Goal: Task Accomplishment & Management: Manage account settings

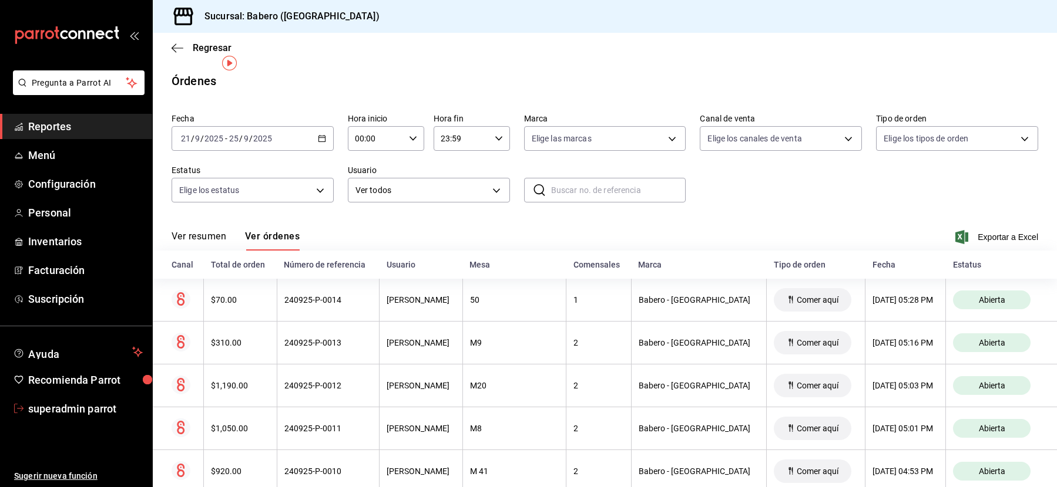
click at [52, 403] on span "superadmin parrot" at bounding box center [85, 409] width 115 height 16
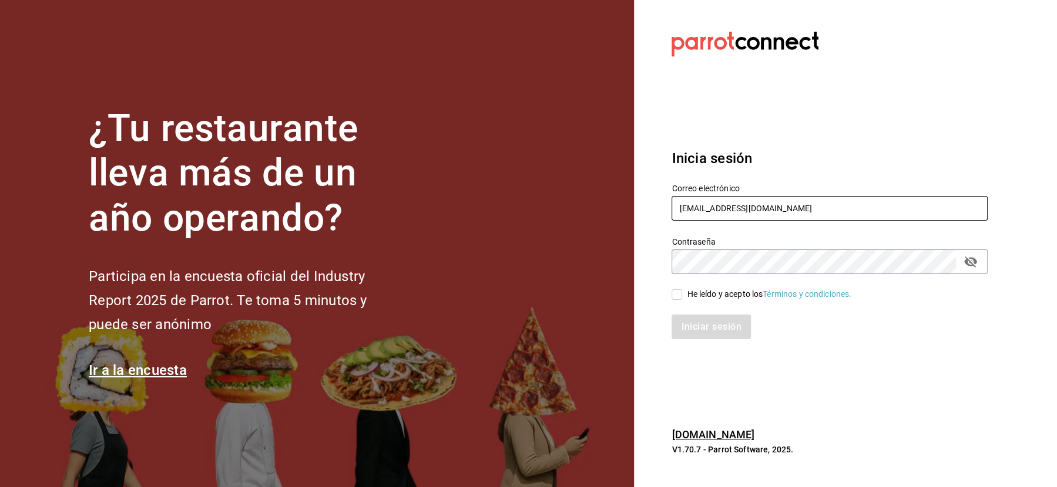
click at [711, 210] on input "[EMAIL_ADDRESS][DOMAIN_NAME]" at bounding box center [829, 208] width 316 height 25
paste input "andrea+cafe@parrotsoftware.io"
type input "andrea+cafe@parrotsoftware.io"
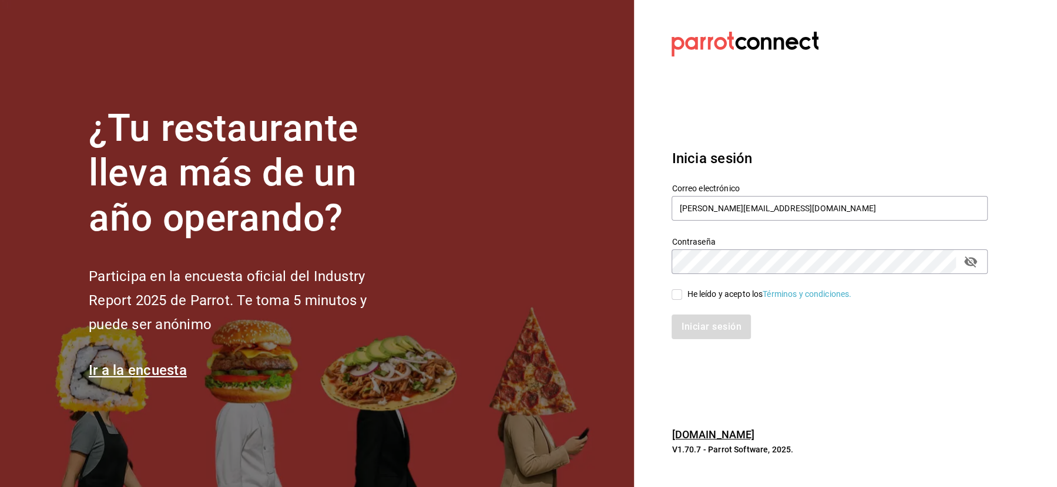
click at [701, 295] on div "He leído y acepto los Términos y condiciones." at bounding box center [769, 294] width 164 height 12
click at [682, 295] on input "He leído y acepto los Términos y condiciones." at bounding box center [676, 295] width 11 height 11
checkbox input "true"
click at [701, 326] on button "Iniciar sesión" at bounding box center [711, 327] width 80 height 25
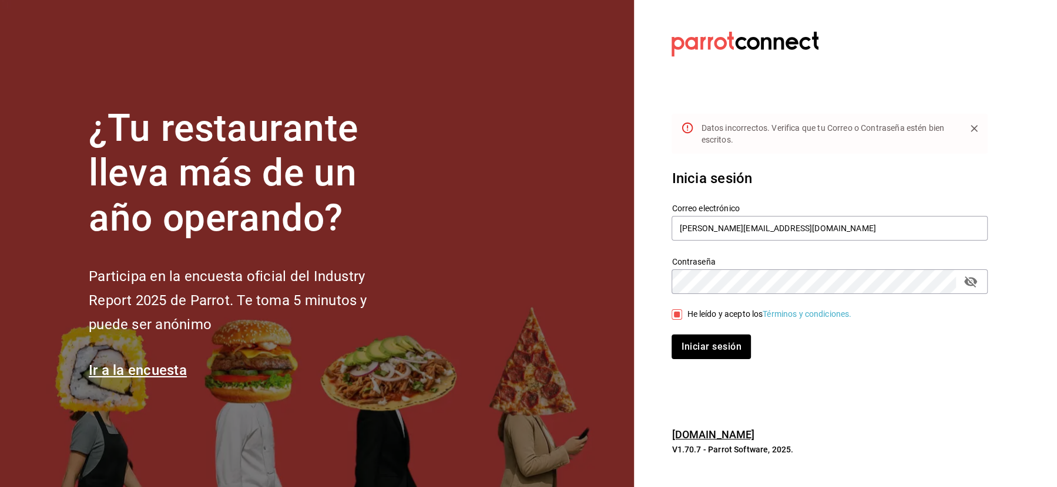
click at [671, 335] on button "Iniciar sesión" at bounding box center [710, 347] width 79 height 25
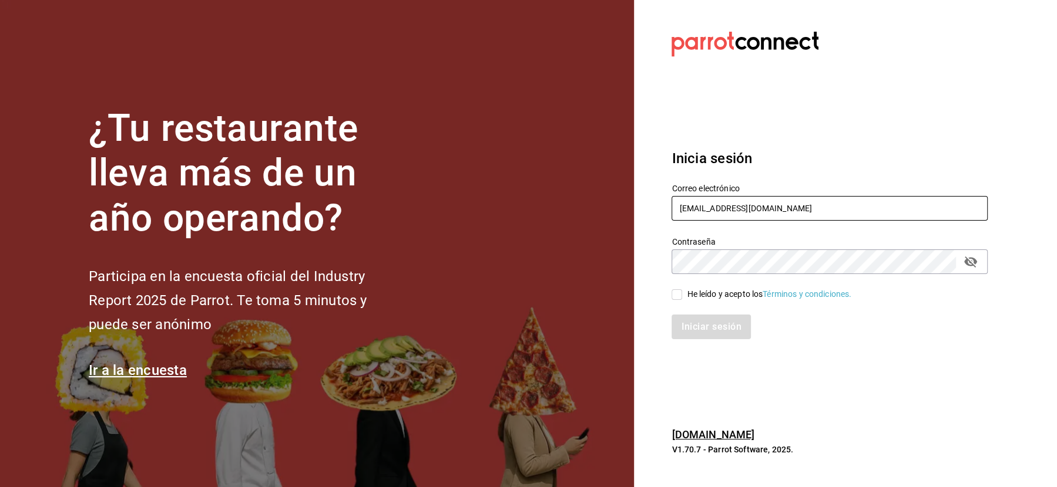
click at [689, 213] on input "[EMAIL_ADDRESS][DOMAIN_NAME]" at bounding box center [829, 208] width 316 height 25
paste input "andrea+cafe@parrotsoftware.io"
type input "andrea+cafe@parrotsoftware.io"
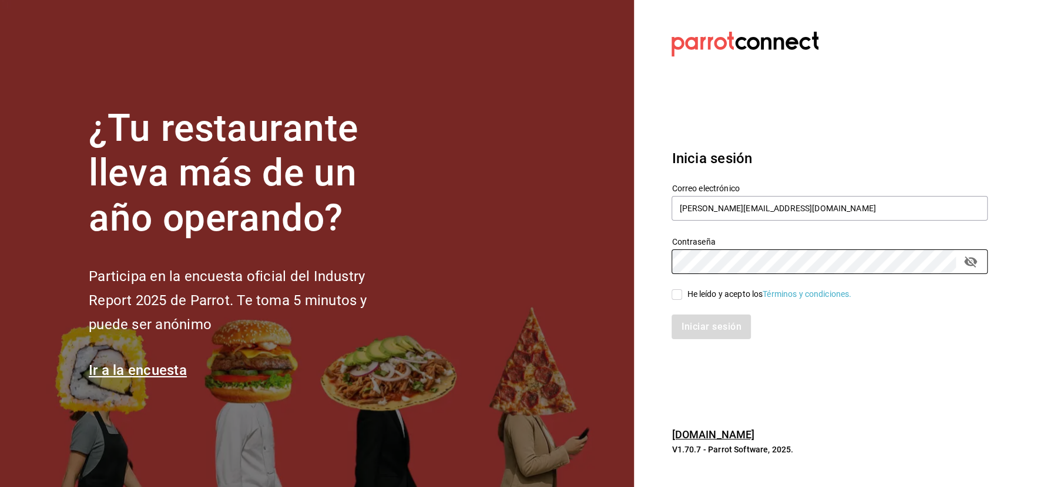
click at [674, 297] on input "He leído y acepto los Términos y condiciones." at bounding box center [676, 295] width 11 height 11
checkbox input "true"
click at [697, 329] on button "Iniciar sesión" at bounding box center [711, 327] width 80 height 25
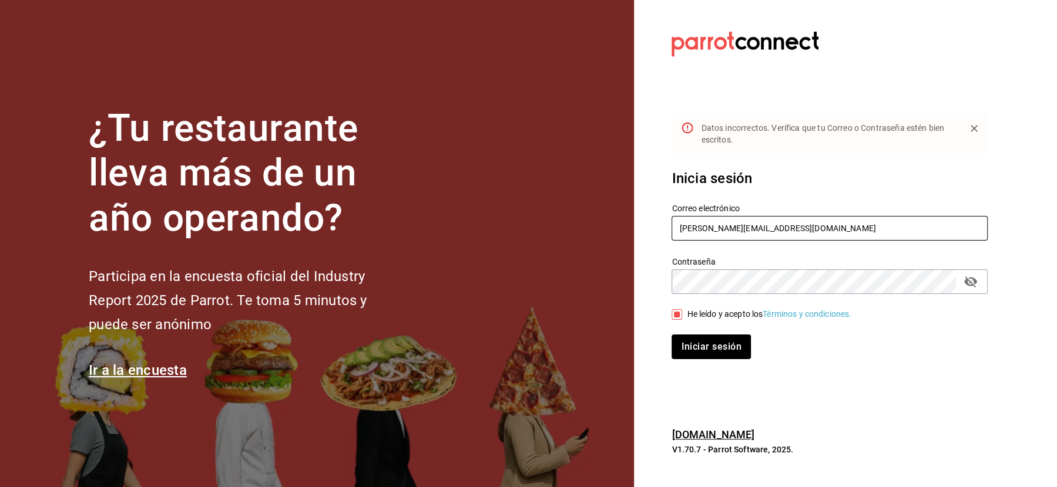
click at [719, 227] on input "andrea+cafe@parrotsoftware.io" at bounding box center [829, 228] width 316 height 25
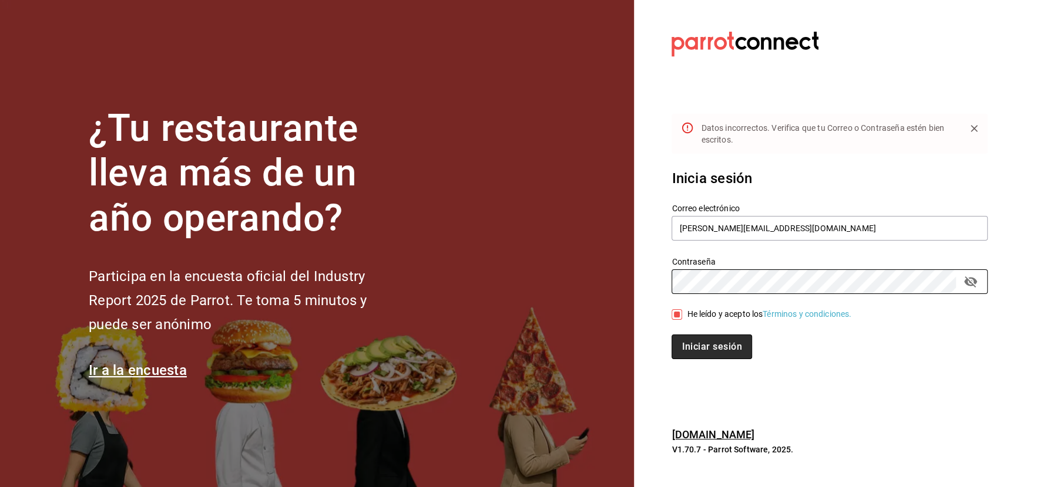
click at [706, 341] on button "Iniciar sesión" at bounding box center [711, 347] width 80 height 25
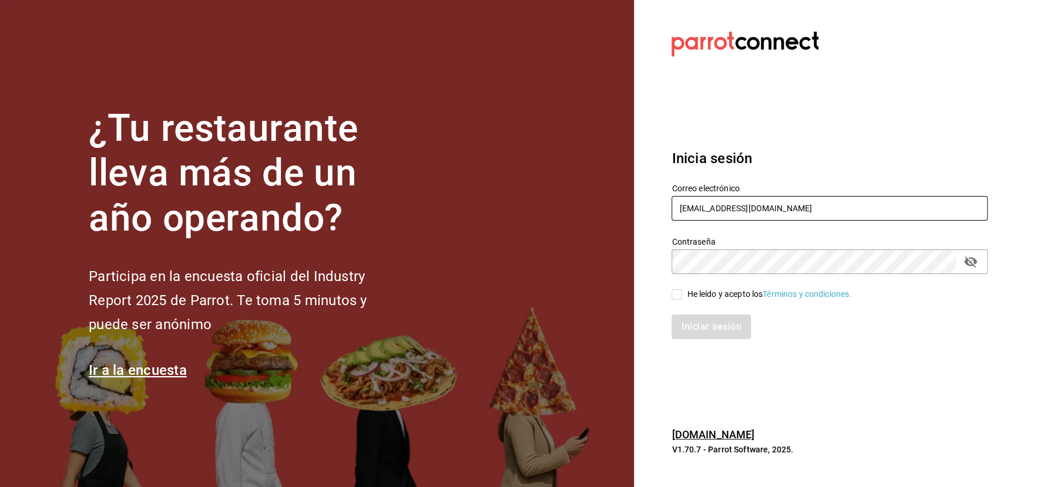
click at [685, 208] on input "cafeandrea@cdmx.com" at bounding box center [829, 208] width 316 height 25
click at [685, 208] on input "[EMAIL_ADDRESS][DOMAIN_NAME]" at bounding box center [829, 208] width 316 height 25
paste input "dav.villa@gmail"
type input "dav.villa@gmail.com"
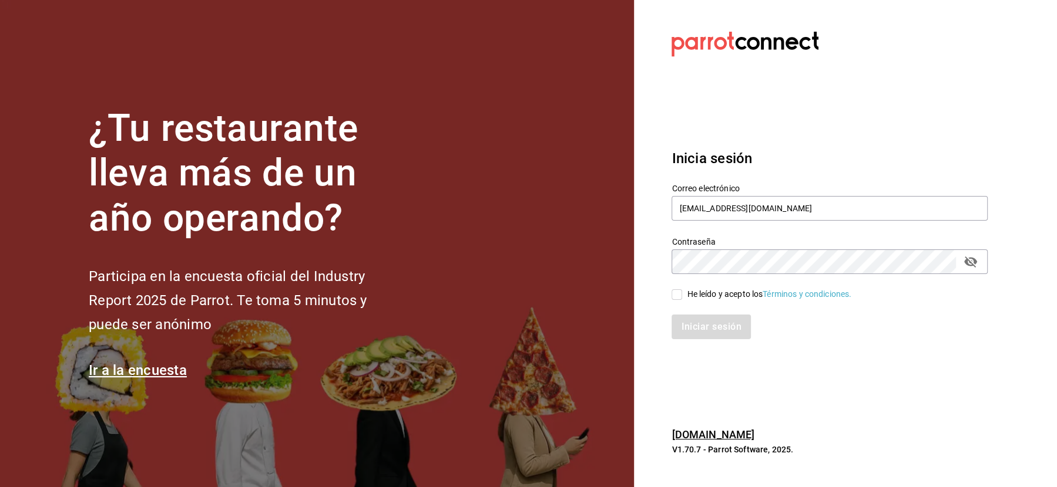
click at [698, 288] on div "He leído y acepto los Términos y condiciones." at bounding box center [769, 294] width 164 height 12
click at [682, 290] on input "He leído y acepto los Términos y condiciones." at bounding box center [676, 295] width 11 height 11
checkbox input "true"
click at [698, 337] on button "Iniciar sesión" at bounding box center [711, 327] width 80 height 25
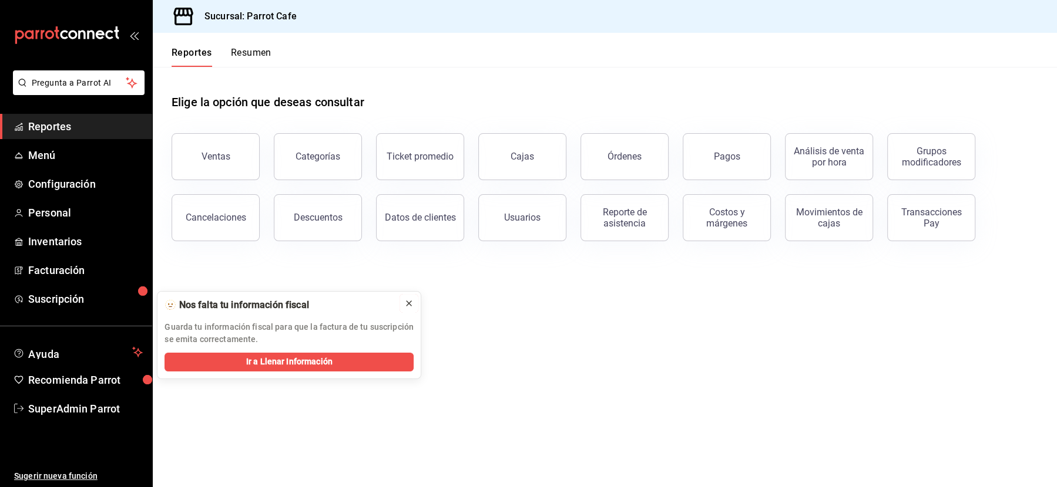
click at [410, 305] on icon at bounding box center [408, 303] width 9 height 9
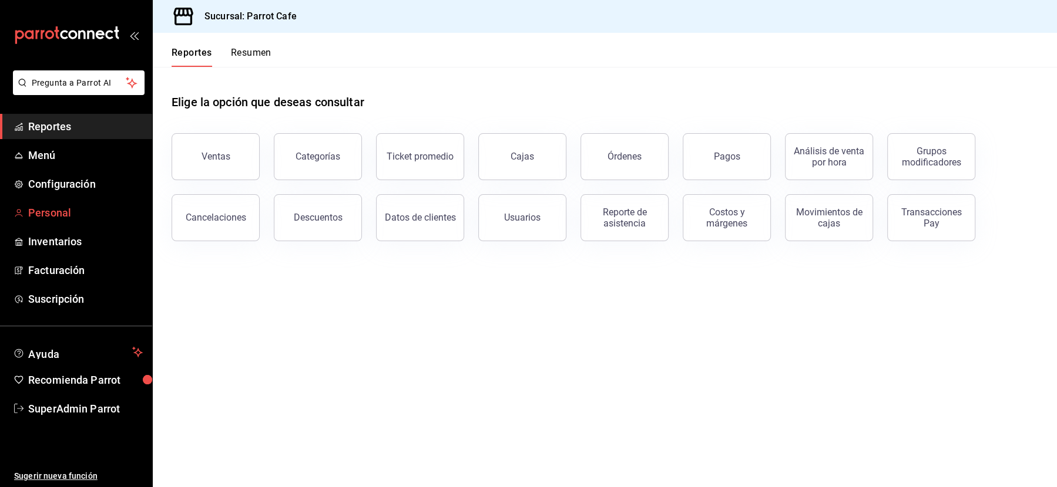
click at [50, 210] on span "Personal" at bounding box center [85, 213] width 115 height 16
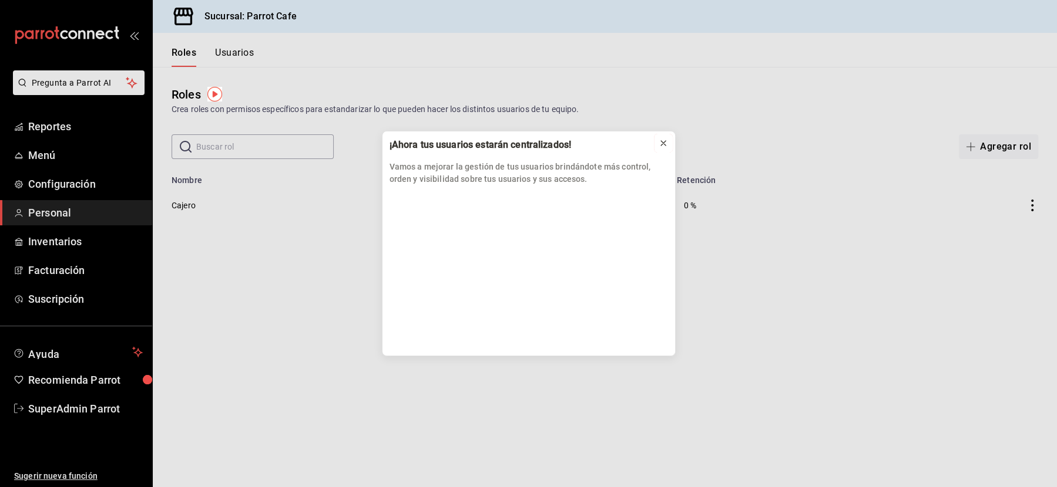
click at [661, 143] on icon at bounding box center [662, 143] width 9 height 9
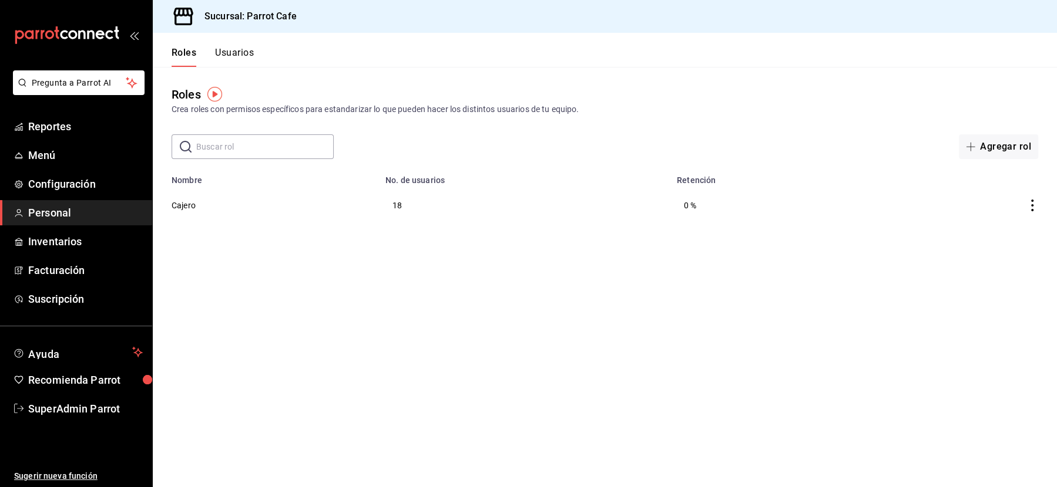
click at [237, 55] on button "Usuarios" at bounding box center [234, 57] width 39 height 20
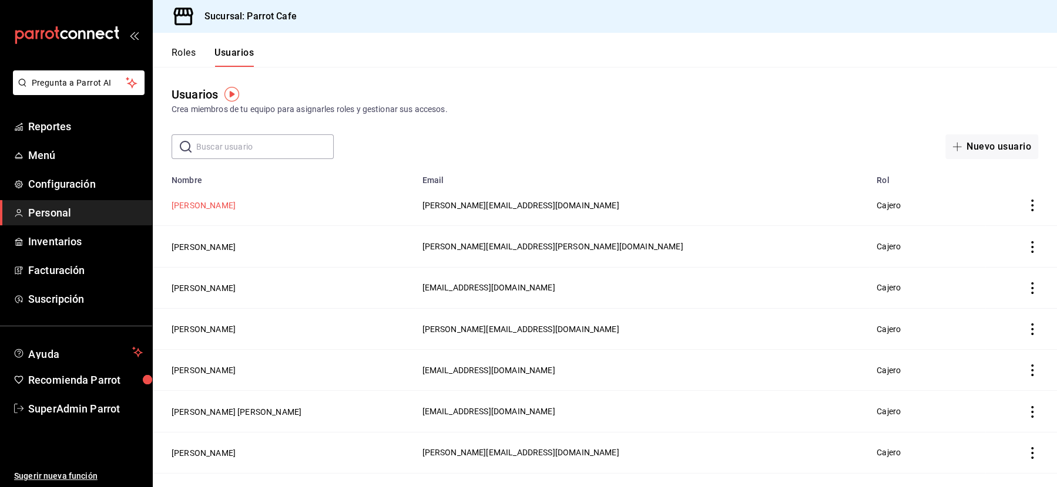
click at [187, 205] on button "Andrea Rivera" at bounding box center [203, 206] width 64 height 12
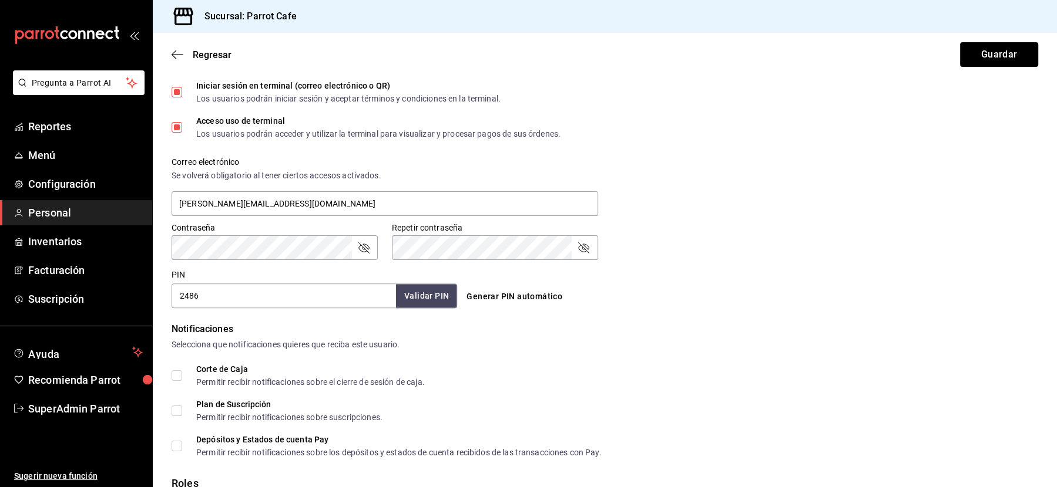
scroll to position [359, 0]
click at [582, 252] on icon "passwordField" at bounding box center [583, 250] width 14 height 14
click at [363, 253] on icon "passwordField" at bounding box center [363, 250] width 14 height 14
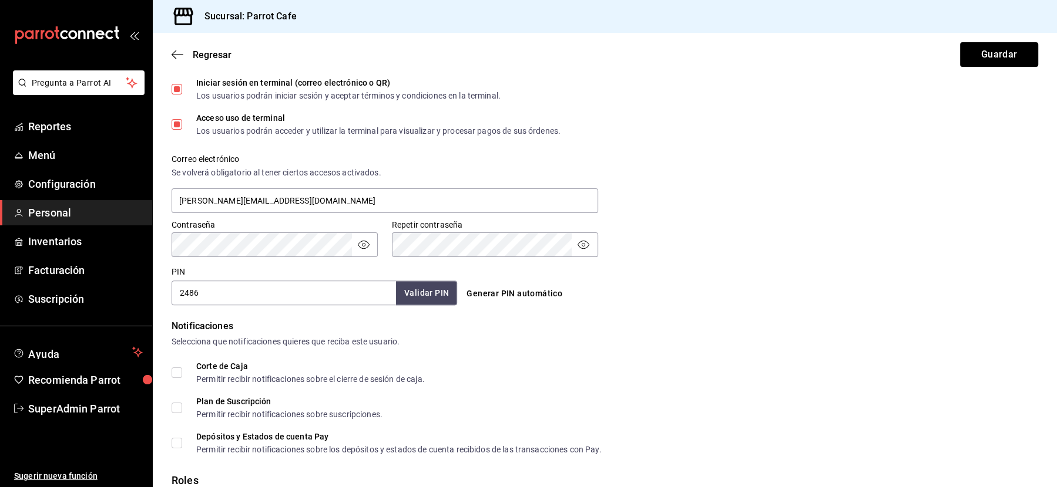
scroll to position [489, 0]
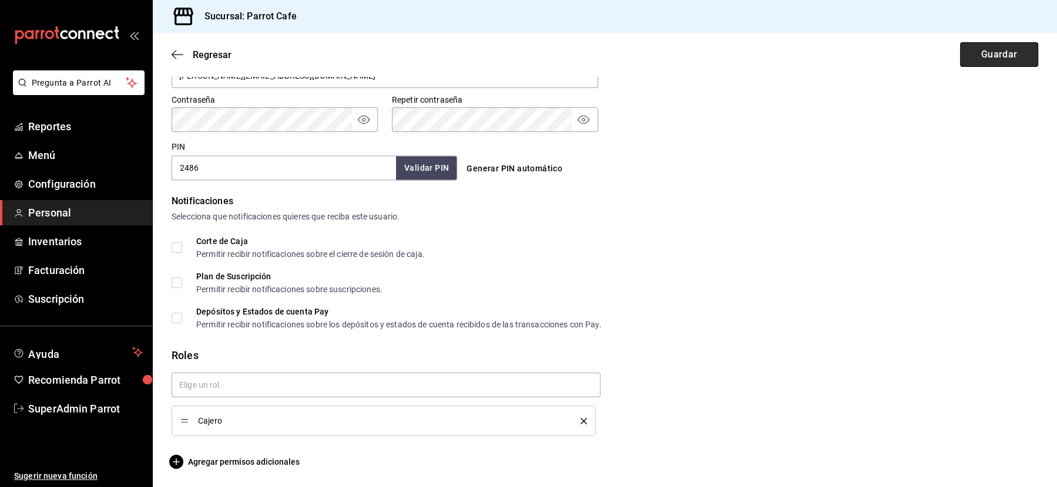
click at [1008, 48] on button "Guardar" at bounding box center [999, 54] width 78 height 25
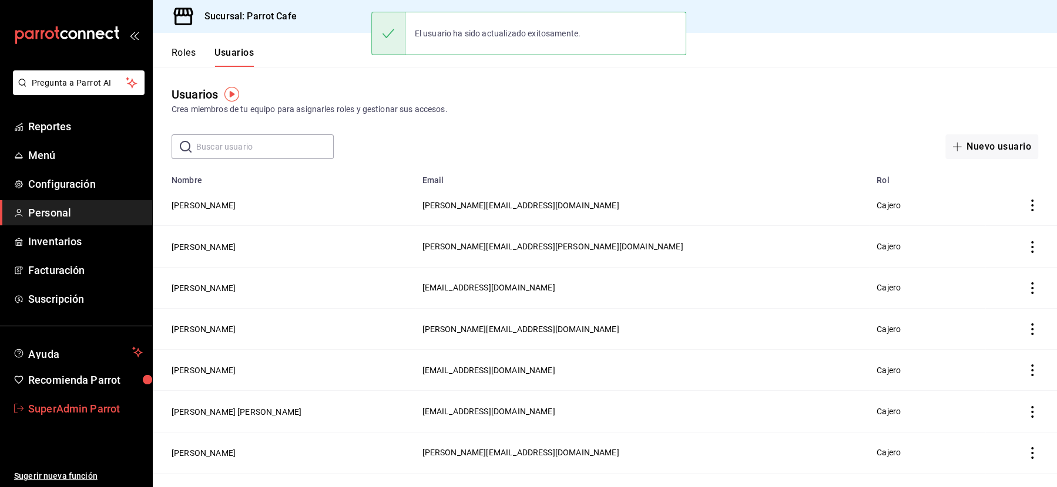
click at [56, 408] on span "SuperAdmin Parrot" at bounding box center [85, 409] width 115 height 16
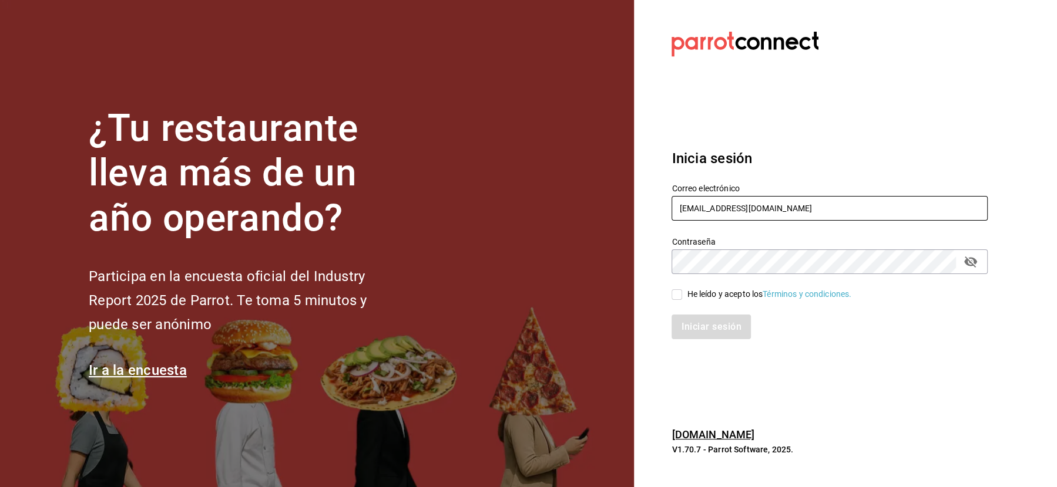
click at [697, 211] on input "cafeandrea@cdmx.com" at bounding box center [829, 208] width 316 height 25
paste input "dav.villa@gmail"
click at [683, 210] on input "dav.villa@gmail.com" at bounding box center [829, 208] width 316 height 25
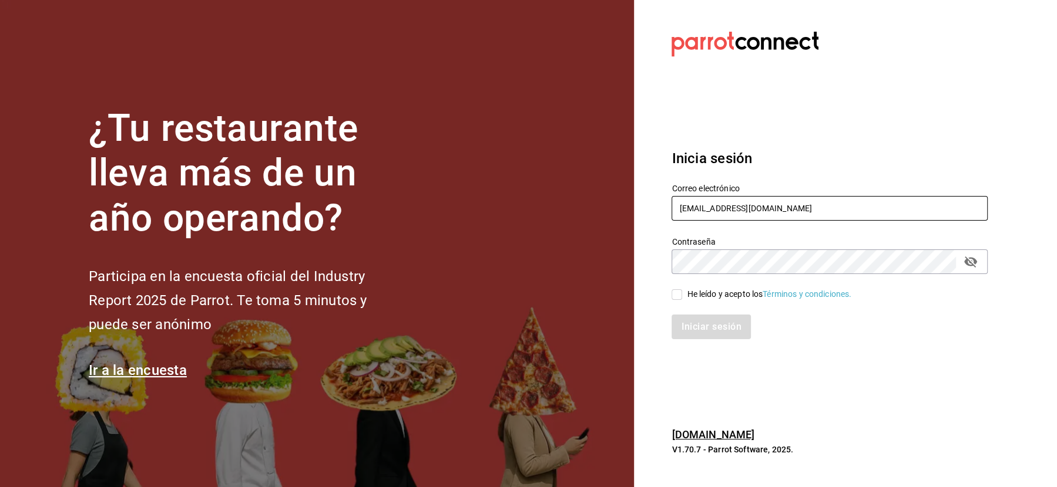
type input "dav.villa@gmail.com"
click at [719, 295] on div "He leído y acepto los Términos y condiciones." at bounding box center [769, 294] width 164 height 12
click at [682, 295] on input "He leído y acepto los Términos y condiciones." at bounding box center [676, 295] width 11 height 11
checkbox input "true"
click at [697, 350] on div "Inicia sesión Correo electrónico dav.villa@gmail.com Contraseña Contraseña He l…" at bounding box center [829, 244] width 316 height 220
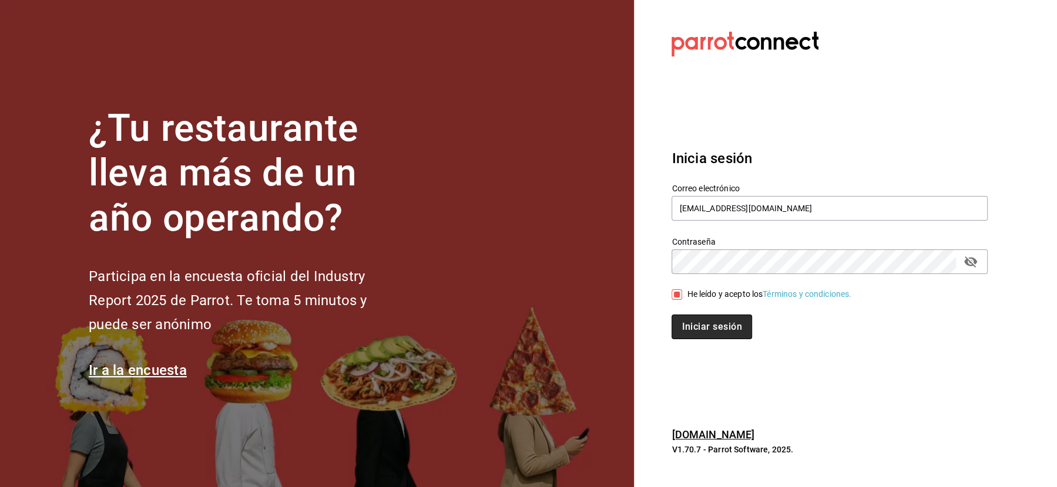
click at [696, 328] on button "Iniciar sesión" at bounding box center [711, 327] width 80 height 25
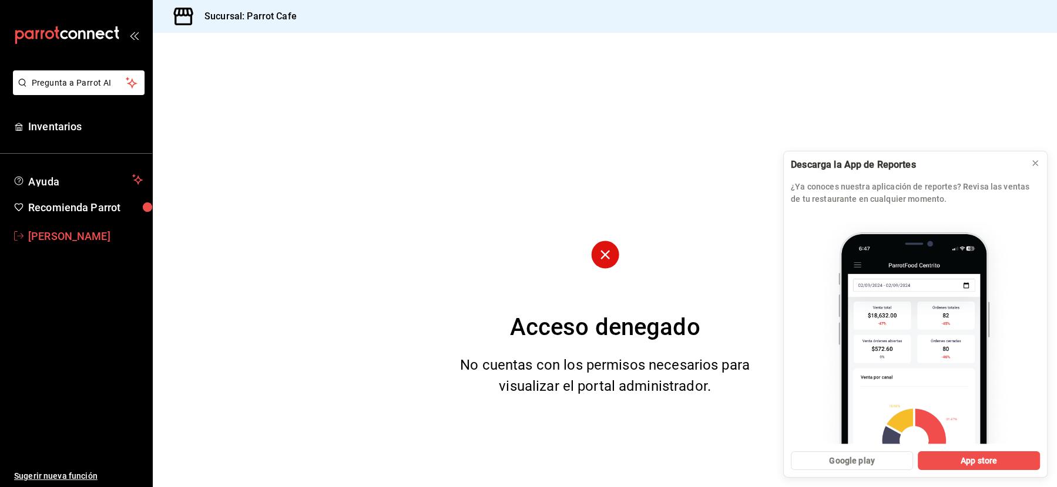
click at [31, 233] on span "[PERSON_NAME]" at bounding box center [85, 236] width 115 height 16
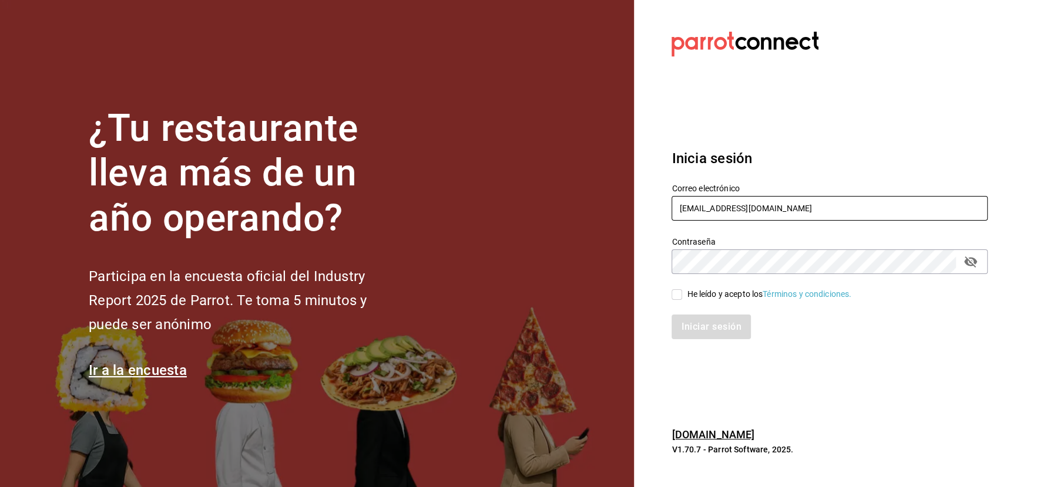
click at [722, 202] on input "[EMAIL_ADDRESS][DOMAIN_NAME]" at bounding box center [829, 208] width 316 height 25
click at [722, 202] on input "cafeandrea@cdmx.com" at bounding box center [829, 208] width 316 height 25
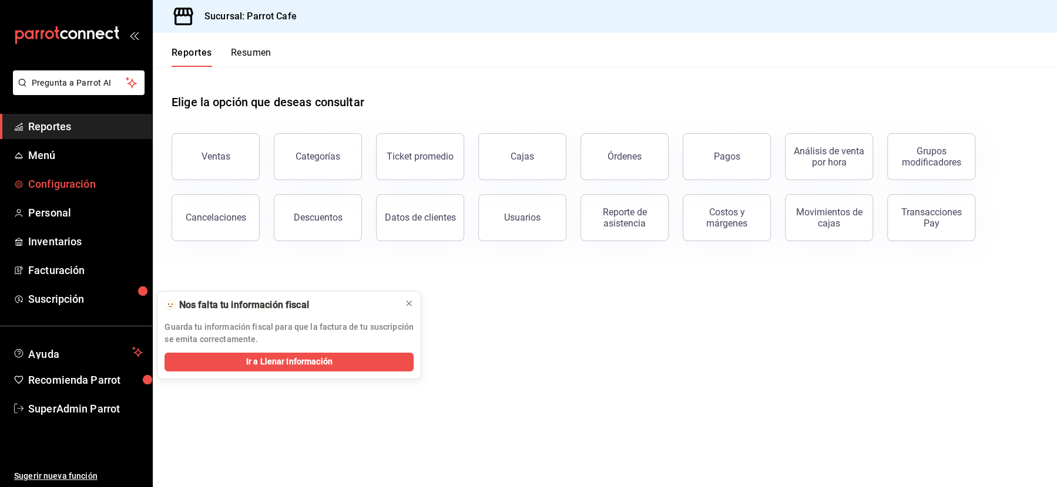
click at [62, 184] on span "Configuración" at bounding box center [85, 184] width 115 height 16
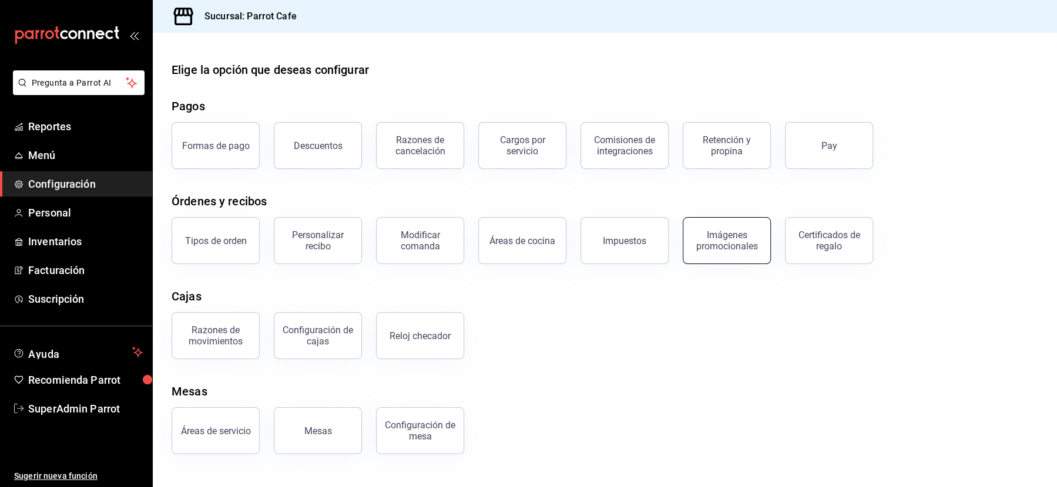
click at [711, 254] on button "Imágenes promocionales" at bounding box center [726, 240] width 88 height 47
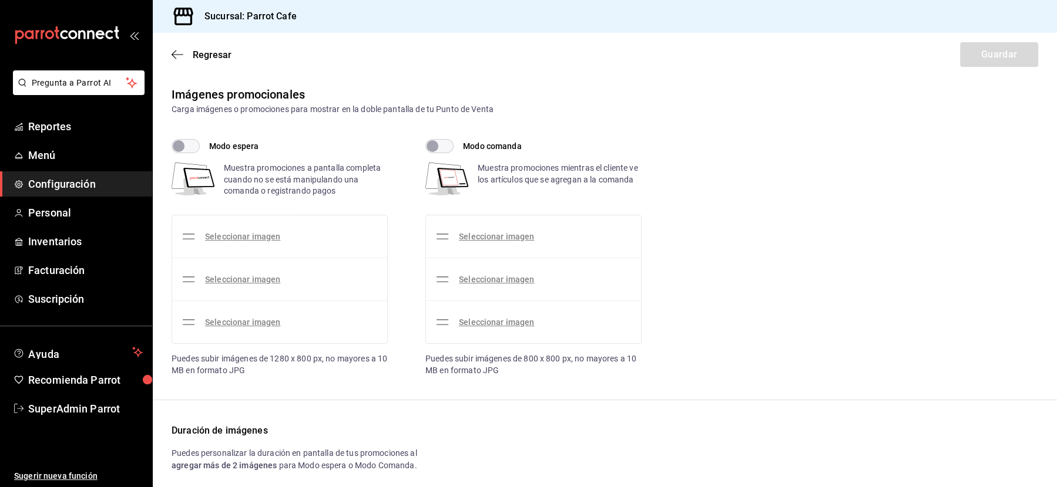
checkbox input "true"
type input "20"
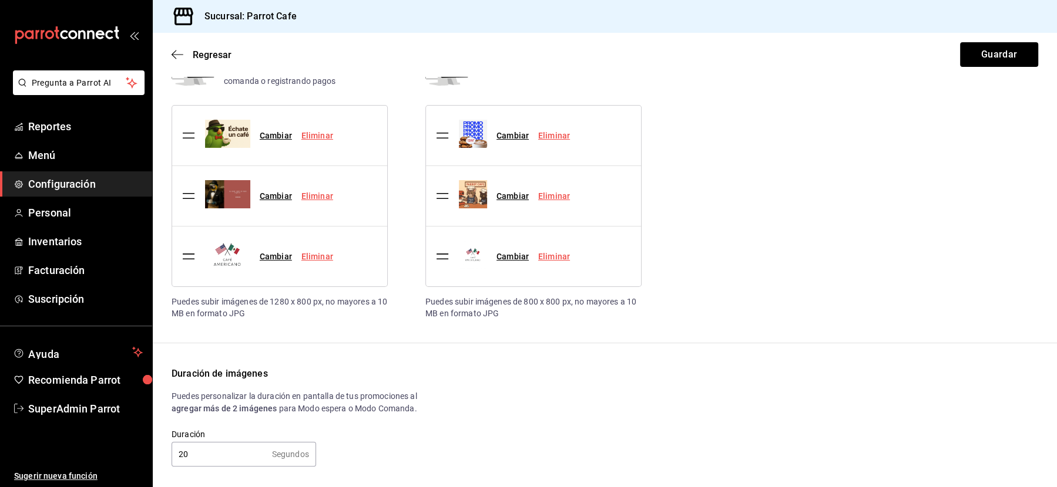
scroll to position [107, 0]
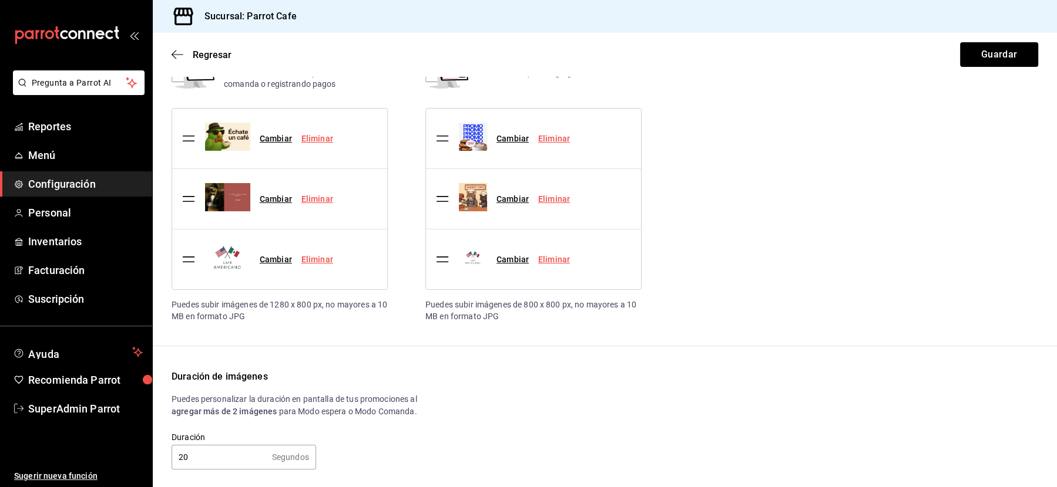
click at [311, 260] on link "Eliminar" at bounding box center [317, 259] width 32 height 9
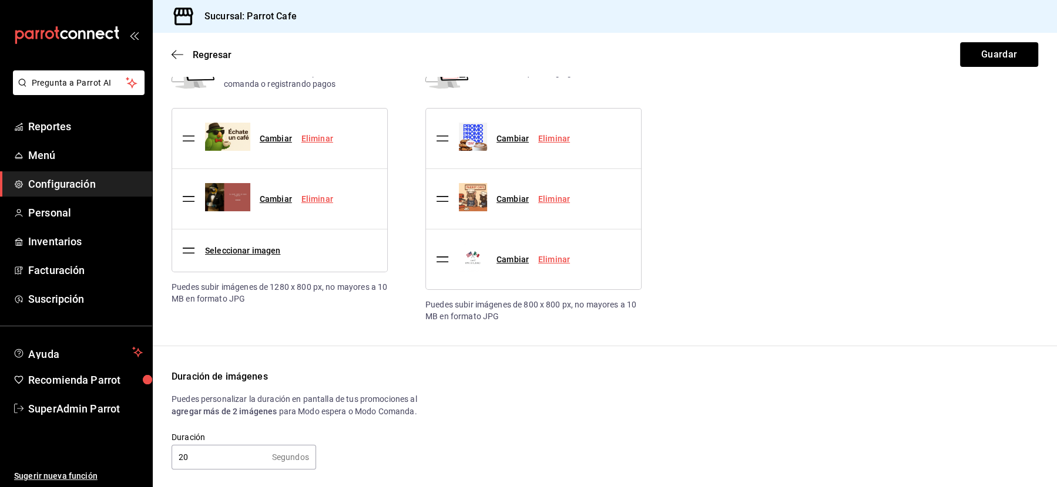
click at [554, 258] on link "Eliminar" at bounding box center [554, 259] width 32 height 9
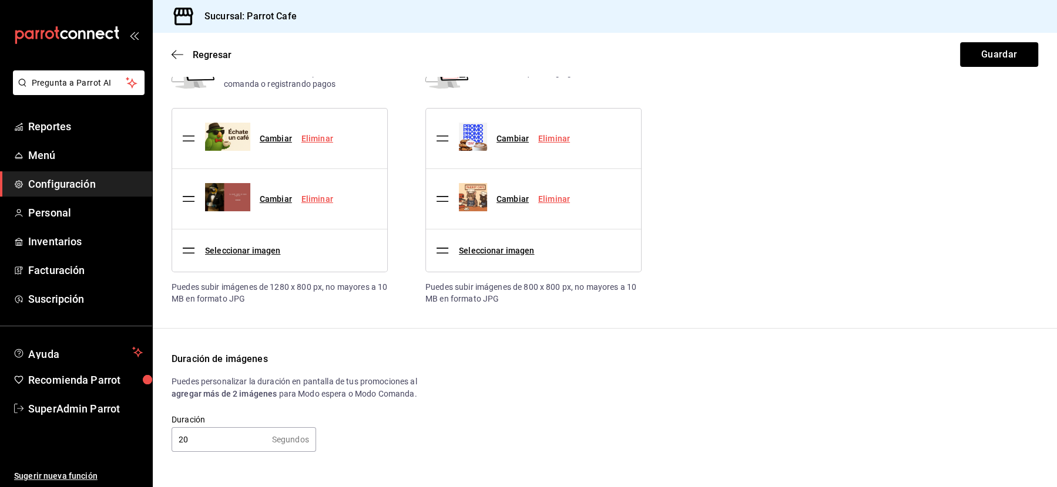
scroll to position [87, 0]
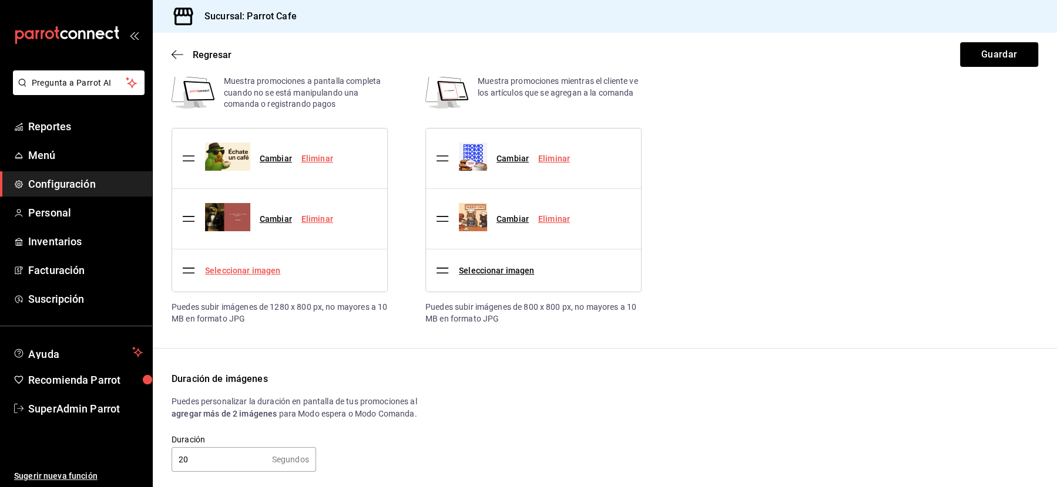
click at [236, 270] on link "Seleccionar imagen" at bounding box center [242, 270] width 75 height 9
click at [0, 0] on input "Seleccionar imagen" at bounding box center [0, 0] width 0 height 0
click at [502, 273] on link "Seleccionar imagen" at bounding box center [496, 270] width 75 height 9
click at [0, 0] on input "Seleccionar imagen" at bounding box center [0, 0] width 0 height 0
click at [509, 274] on div "Seleccionar imagen" at bounding box center [496, 271] width 75 height 12
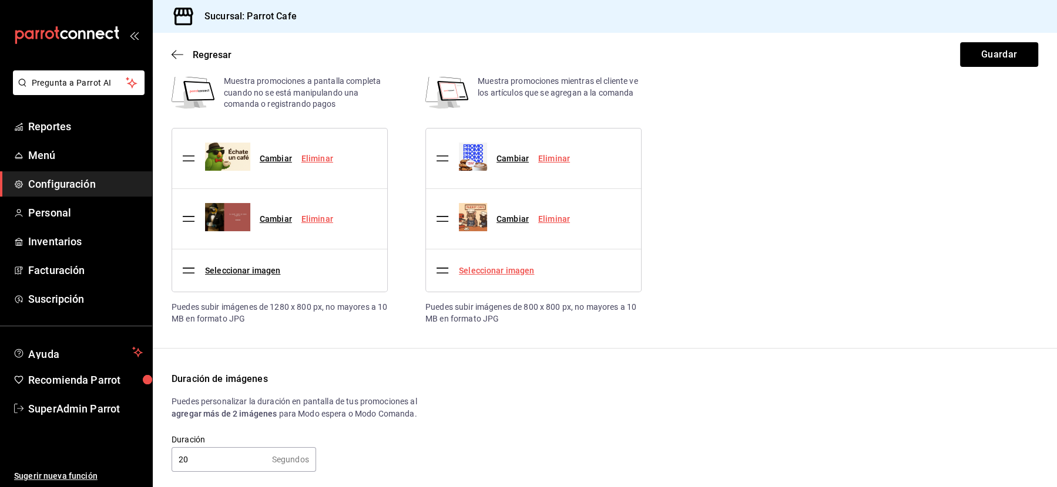
click at [506, 271] on link "Seleccionar imagen" at bounding box center [496, 270] width 75 height 9
click at [0, 0] on input "Seleccionar imagen" at bounding box center [0, 0] width 0 height 0
click at [469, 260] on div "Seleccionar imagen" at bounding box center [486, 270] width 103 height 33
click at [471, 269] on link "Seleccionar imagen" at bounding box center [496, 270] width 75 height 9
click at [0, 0] on input "Seleccionar imagen" at bounding box center [0, 0] width 0 height 0
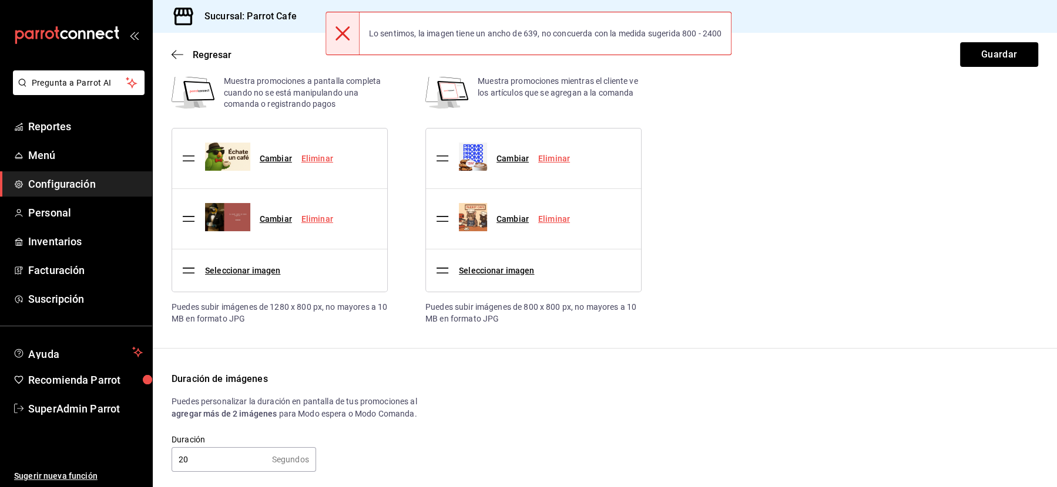
click at [490, 276] on div "Seleccionar imagen" at bounding box center [486, 270] width 103 height 33
click at [475, 273] on link "Seleccionar imagen" at bounding box center [496, 270] width 75 height 9
click at [0, 0] on input "Seleccionar imagen" at bounding box center [0, 0] width 0 height 0
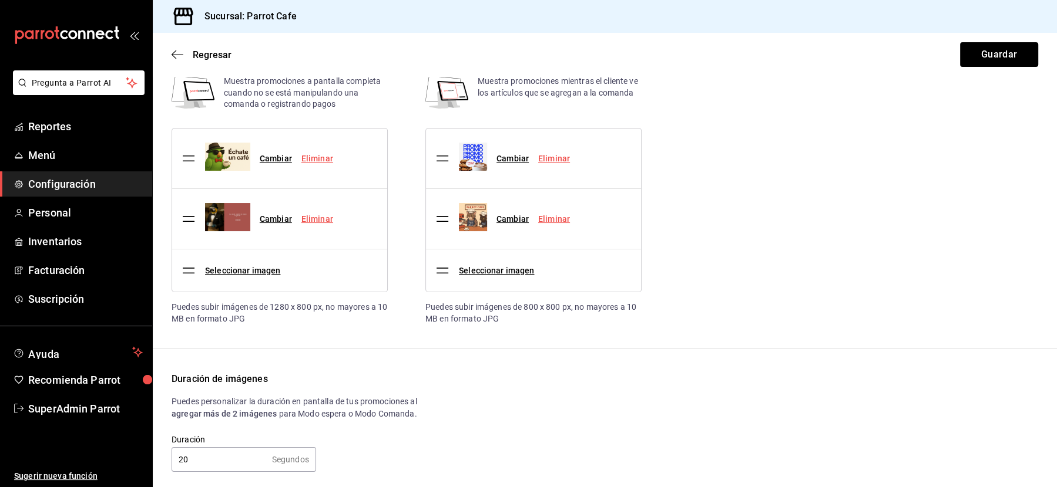
click at [477, 274] on div "Seleccionar imagen" at bounding box center [496, 271] width 75 height 12
click at [469, 266] on link "Seleccionar imagen" at bounding box center [496, 270] width 75 height 9
click at [0, 0] on input "Seleccionar imagen" at bounding box center [0, 0] width 0 height 0
click at [476, 219] on img at bounding box center [473, 217] width 28 height 28
